Goal: Transaction & Acquisition: Purchase product/service

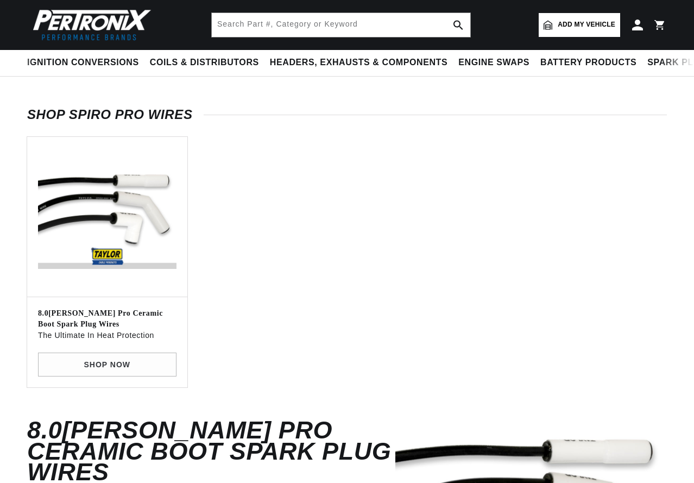
scroll to position [54, 0]
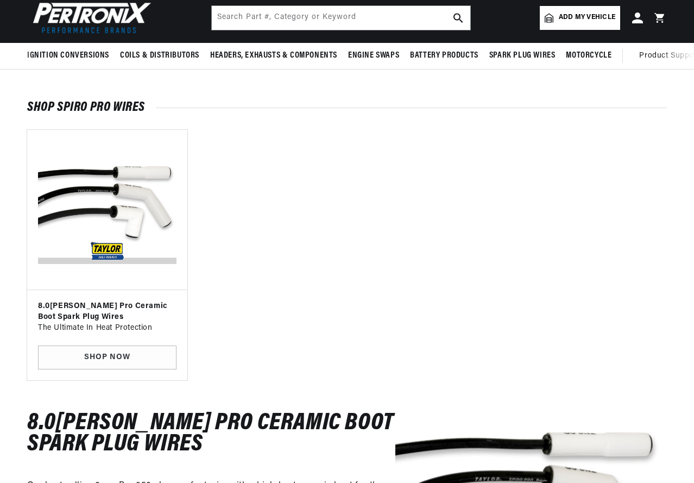
drag, startPoint x: 171, startPoint y: 323, endPoint x: 139, endPoint y: 322, distance: 32.1
click at [155, 325] on p "The Ultimate In Heat Protection" at bounding box center [107, 328] width 139 height 12
click at [117, 309] on h3 "8.0[PERSON_NAME] Pro Ceramic Boot Spark Plug Wires" at bounding box center [107, 311] width 139 height 21
click at [117, 254] on img "Slider" at bounding box center [107, 210] width 142 height 142
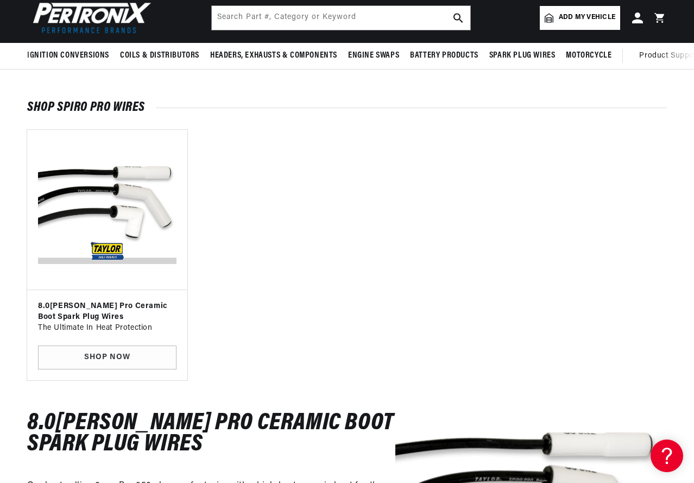
click at [128, 315] on h3 "8.0[PERSON_NAME] Pro Ceramic Boot Spark Plug Wires" at bounding box center [107, 311] width 139 height 21
click at [128, 309] on h3 "8.0[PERSON_NAME] Pro Ceramic Boot Spark Plug Wires" at bounding box center [107, 311] width 139 height 21
click at [125, 350] on link "SHOP NOW" at bounding box center [107, 358] width 139 height 24
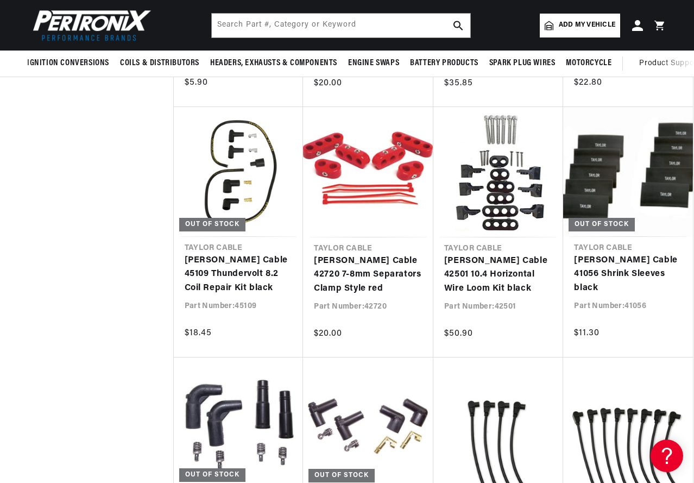
scroll to position [3260, 0]
